Goal: Check status: Check status

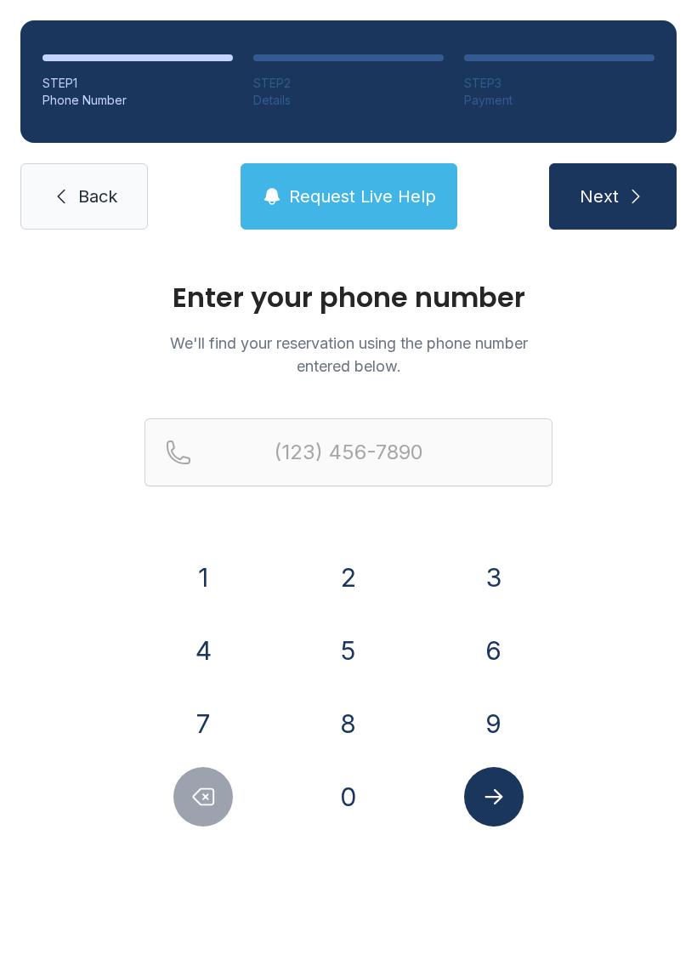
click at [206, 655] on button "4" at bounding box center [203, 651] width 60 height 60
click at [343, 803] on button "0" at bounding box center [349, 797] width 60 height 60
click at [190, 661] on button "4" at bounding box center [203, 651] width 60 height 60
click at [340, 574] on button "2" at bounding box center [349, 577] width 60 height 60
click at [359, 802] on button "0" at bounding box center [349, 797] width 60 height 60
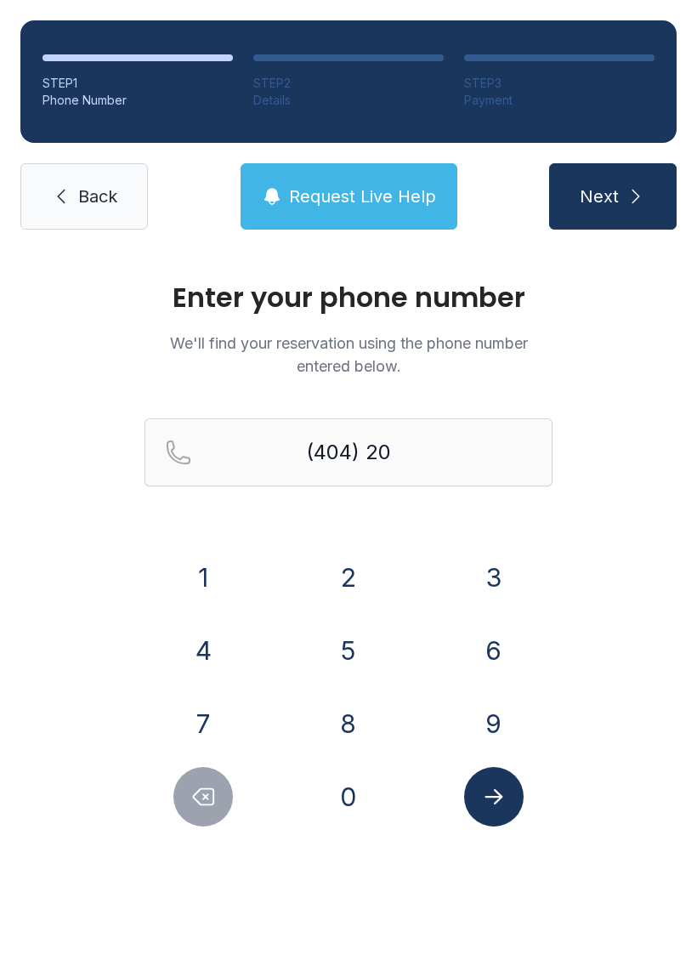
click at [338, 573] on button "2" at bounding box center [349, 577] width 60 height 60
click at [339, 718] on button "8" at bounding box center [349, 724] width 60 height 60
click at [343, 809] on button "0" at bounding box center [349, 797] width 60 height 60
click at [220, 580] on button "1" at bounding box center [203, 577] width 60 height 60
click at [349, 576] on button "2" at bounding box center [349, 577] width 60 height 60
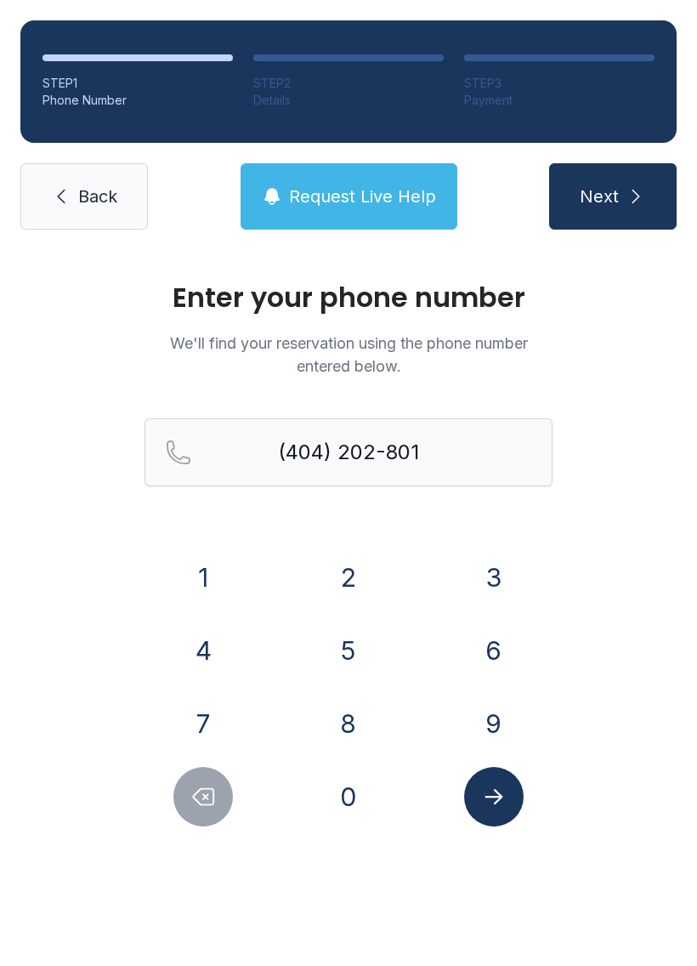
type input "[PHONE_NUMBER]"
click at [631, 188] on icon "submit" at bounding box center [636, 196] width 20 height 20
